Goal: Information Seeking & Learning: Learn about a topic

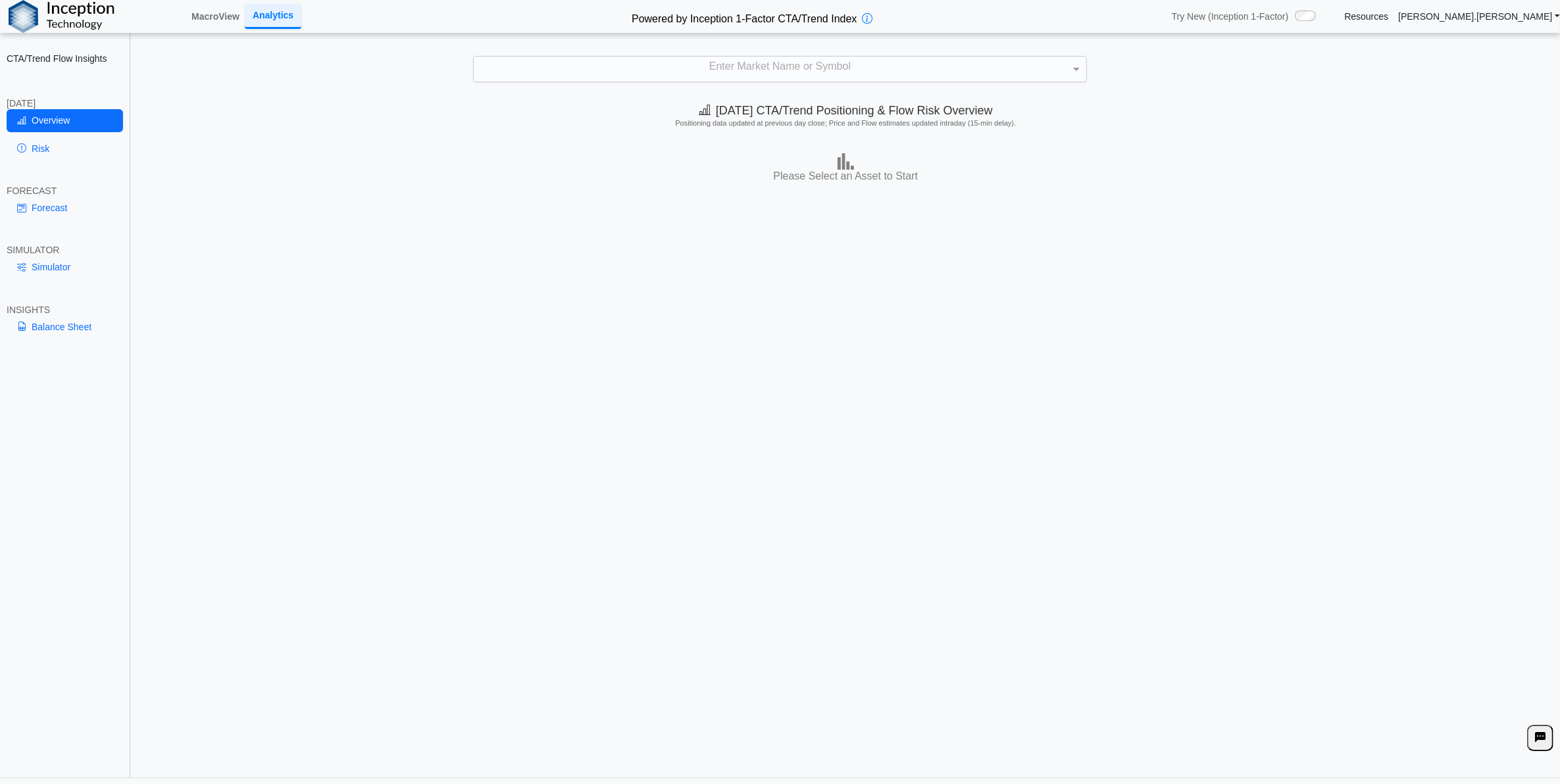
click at [651, 78] on div "Enter Market Name or Symbol" at bounding box center [780, 69] width 612 height 25
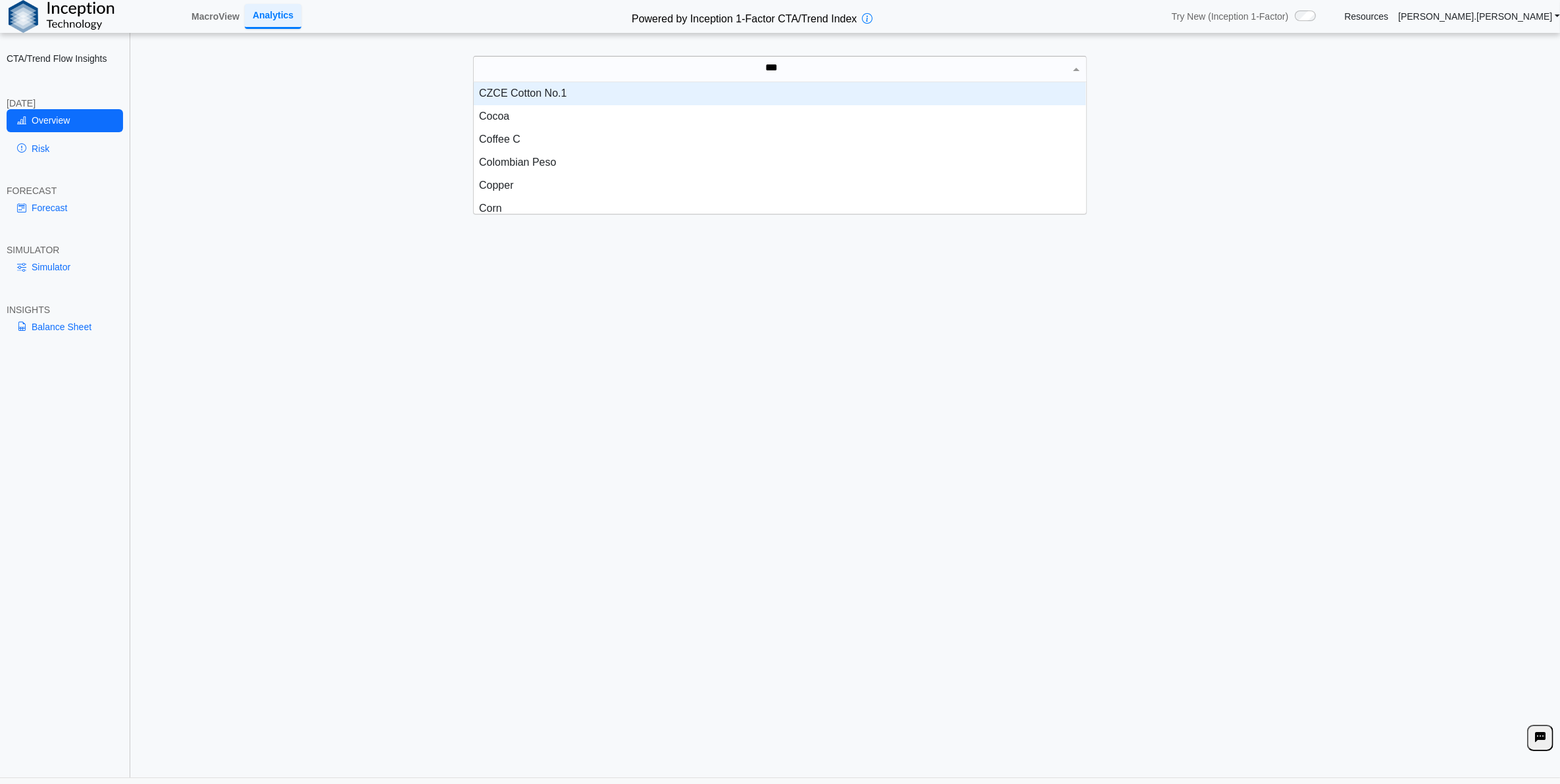
scroll to position [34, 600]
type input "****"
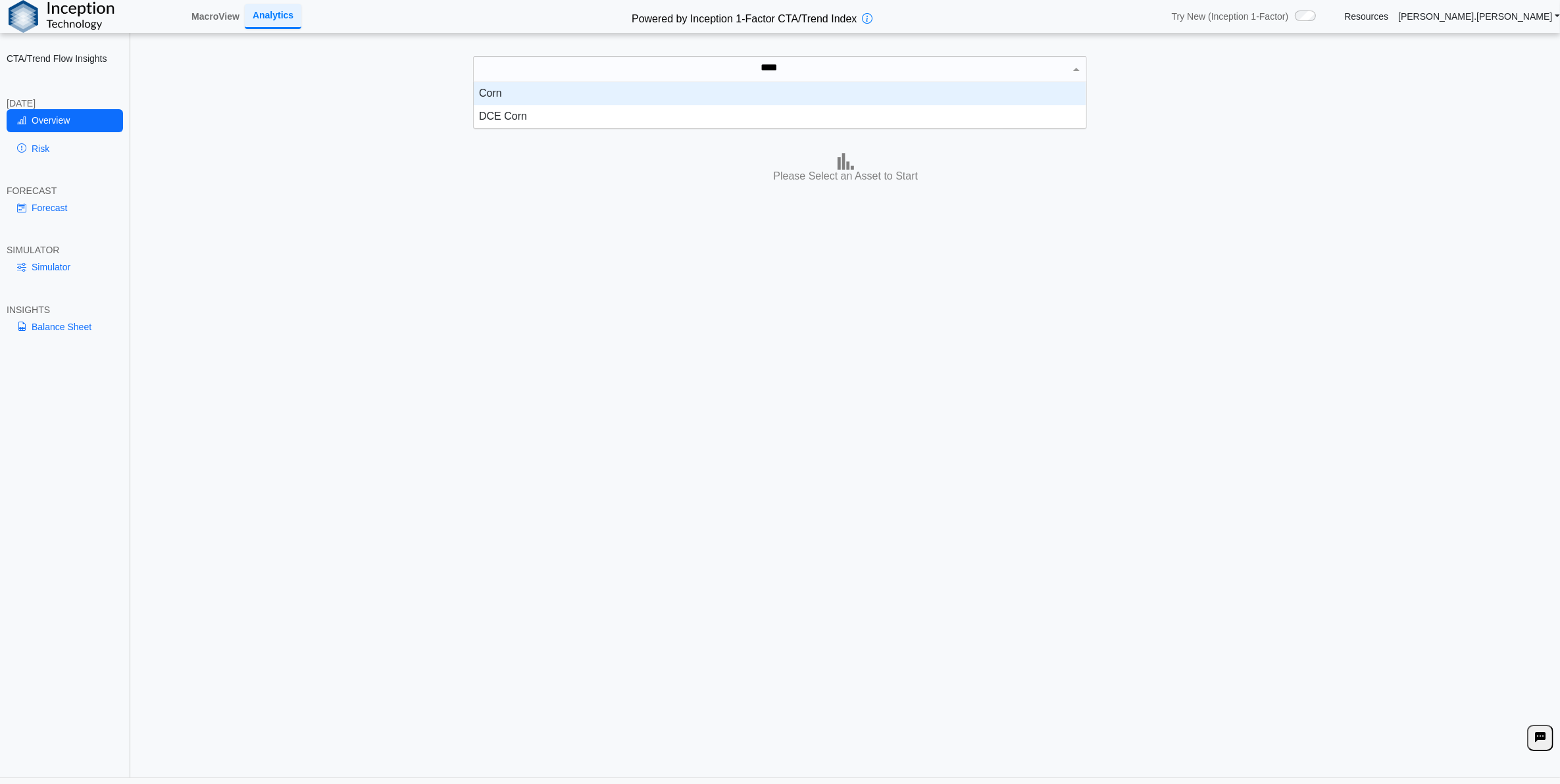
click at [611, 103] on div "Corn" at bounding box center [780, 94] width 612 height 23
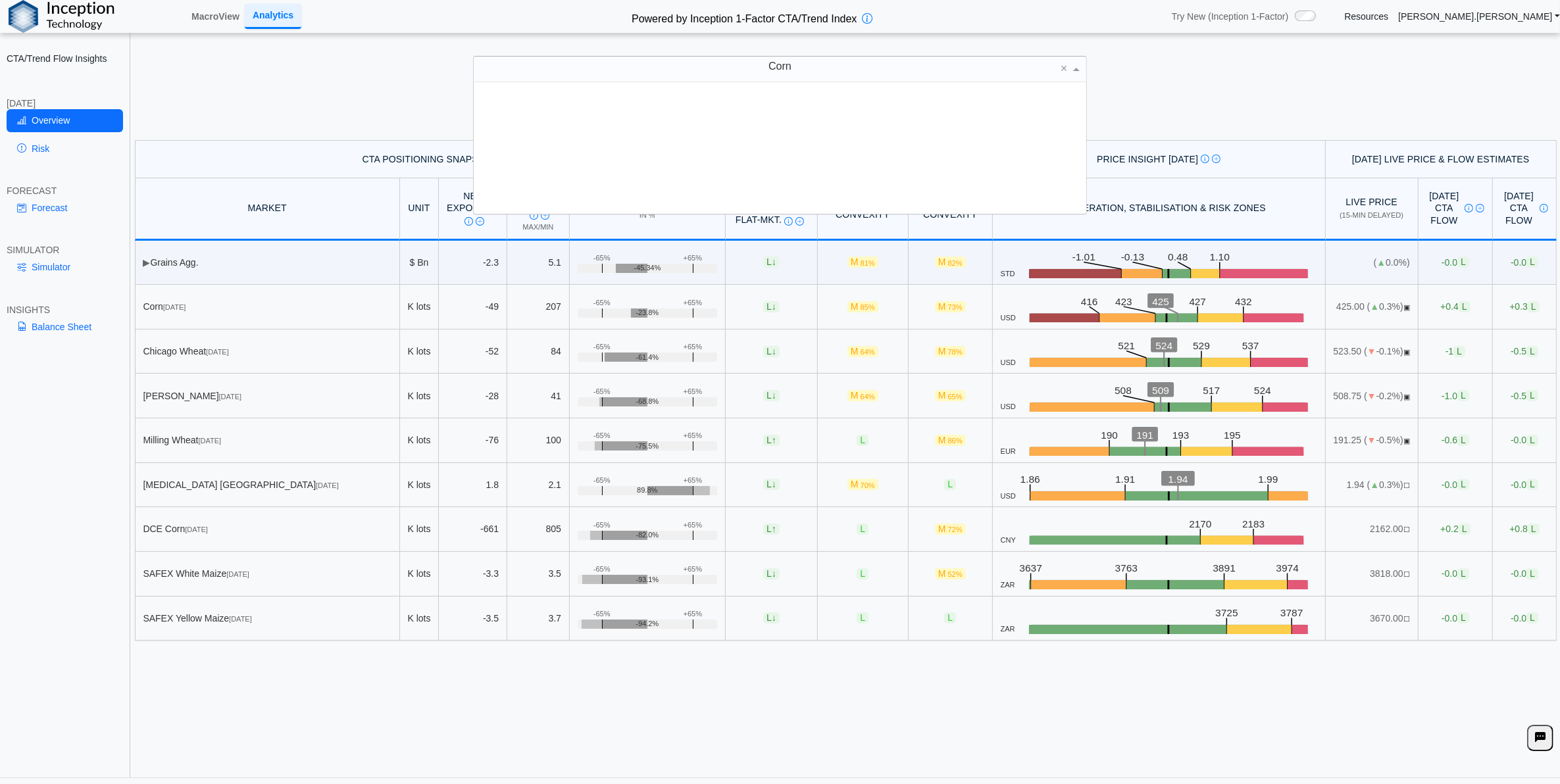
scroll to position [468, 0]
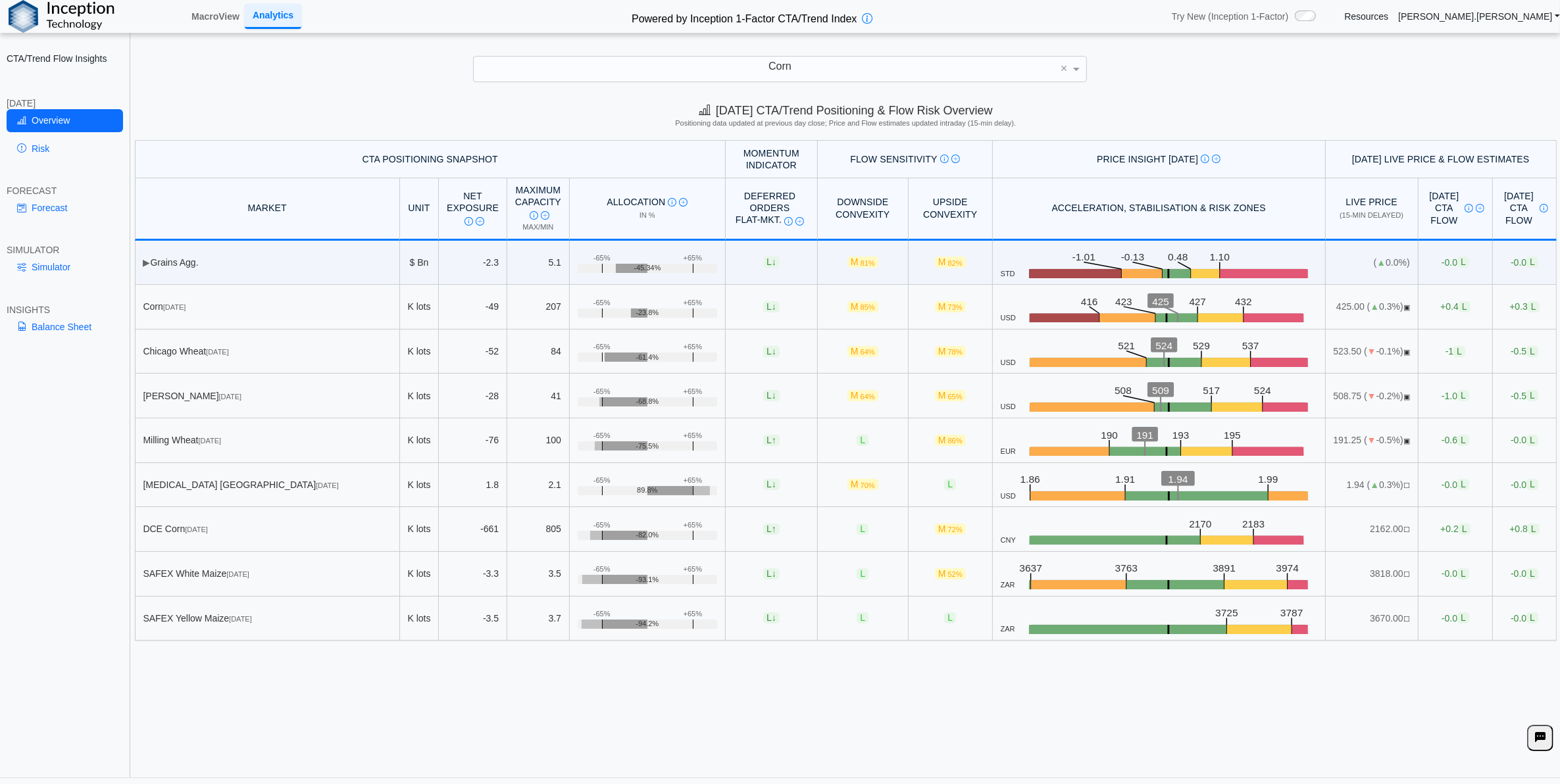
click at [939, 688] on div "[DATE] CTA/Trend Positioning & Flow Risk Overview Positioning data updated at p…" at bounding box center [846, 436] width 1429 height 683
drag, startPoint x: 479, startPoint y: 721, endPoint x: 389, endPoint y: 592, distance: 157.3
click at [476, 721] on div "[DATE] CTA/Trend Positioning & Flow Risk Overview Positioning data updated at p…" at bounding box center [846, 436] width 1429 height 683
click at [44, 151] on link "Risk" at bounding box center [65, 148] width 117 height 22
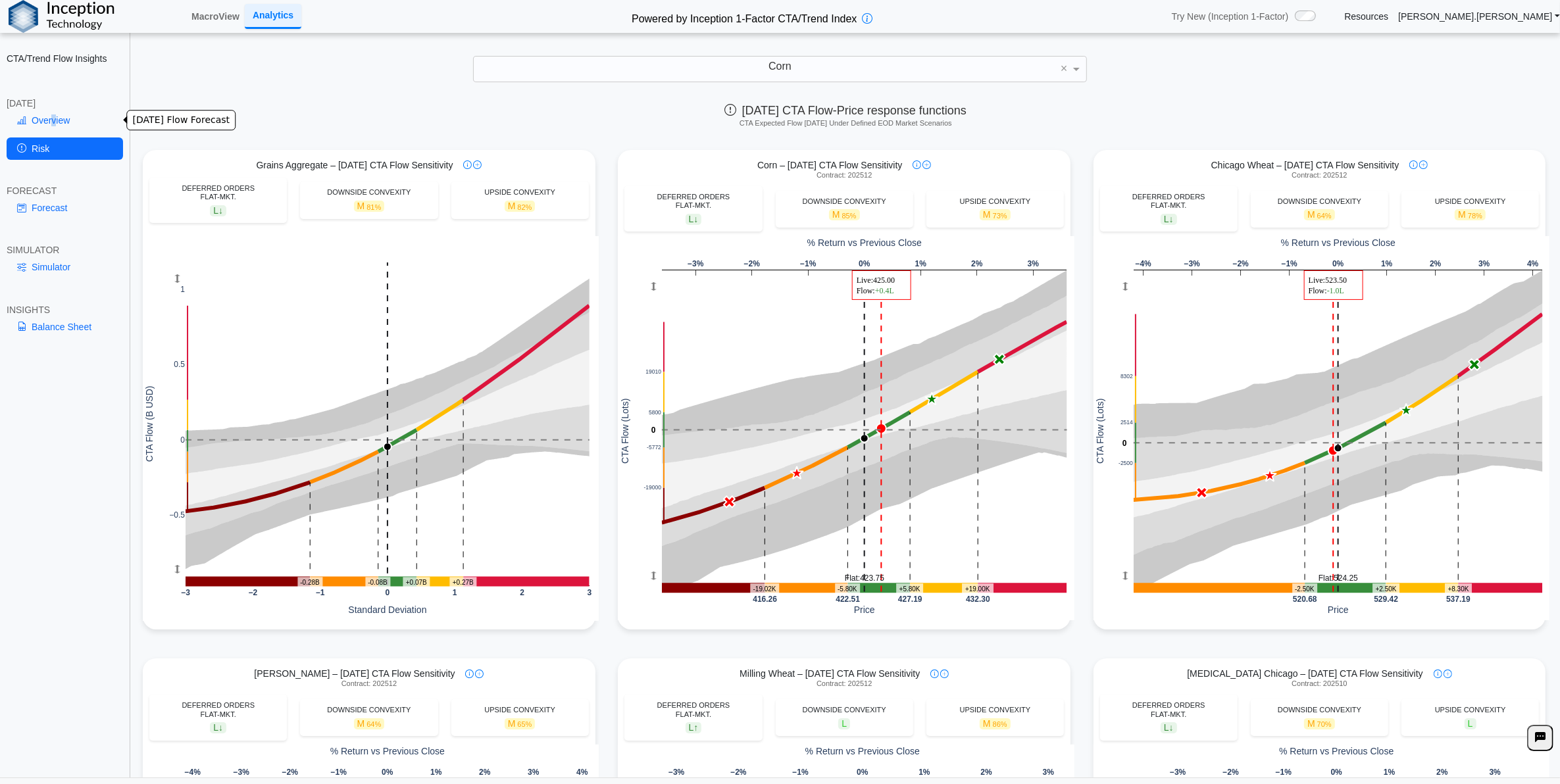
click at [53, 122] on link "Overview" at bounding box center [65, 120] width 117 height 22
